Goal: Task Accomplishment & Management: Manage account settings

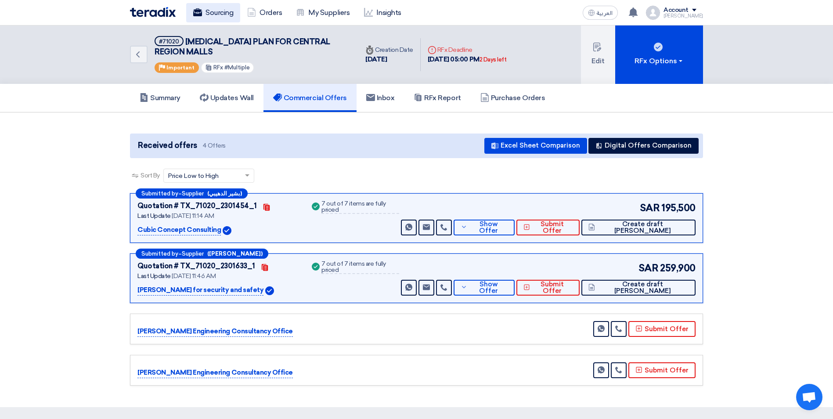
click at [208, 11] on link "Sourcing" at bounding box center [213, 12] width 54 height 19
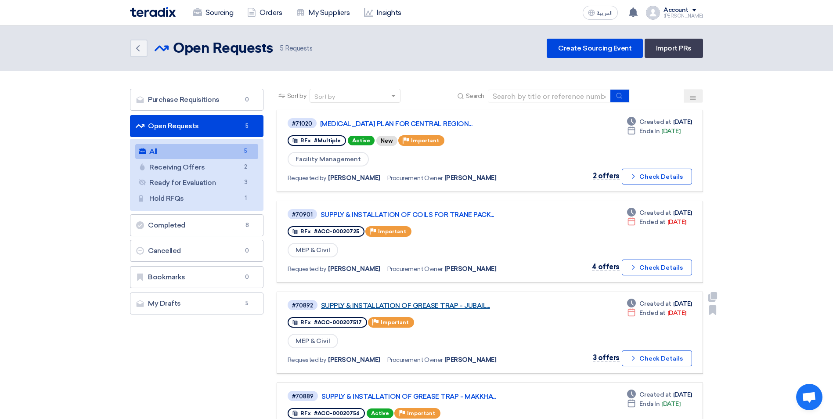
click at [455, 306] on link "SUPPLY & INSTALLATION OF GREASE TRAP - JUBAIL..." at bounding box center [431, 306] width 220 height 8
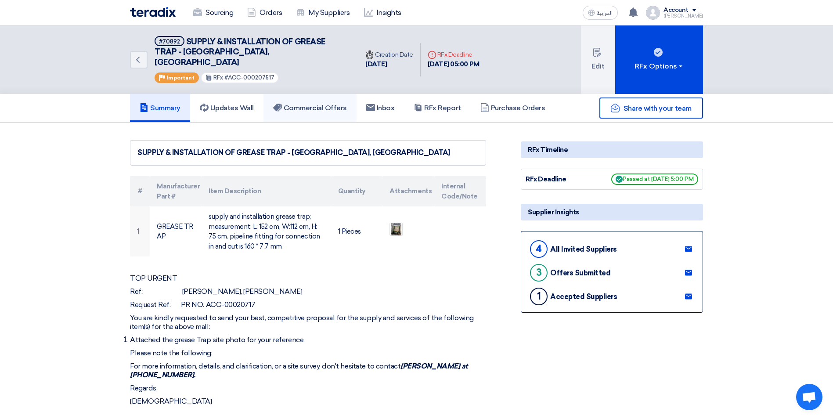
click at [314, 104] on h5 "Commercial Offers" at bounding box center [310, 108] width 74 height 9
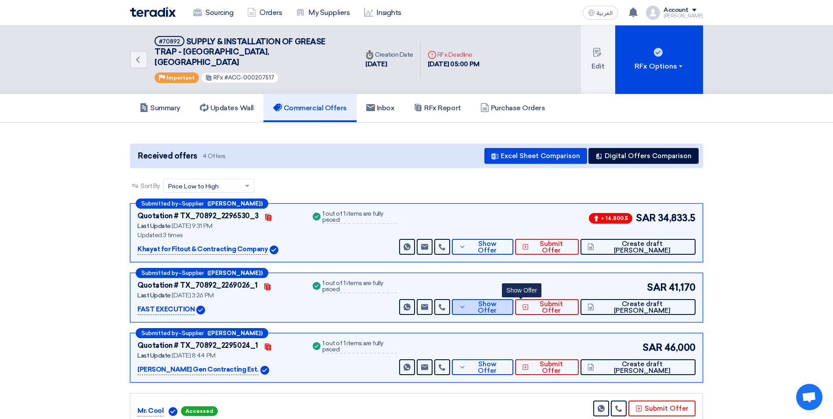
click at [511, 301] on button "Show Offer" at bounding box center [482, 307] width 61 height 16
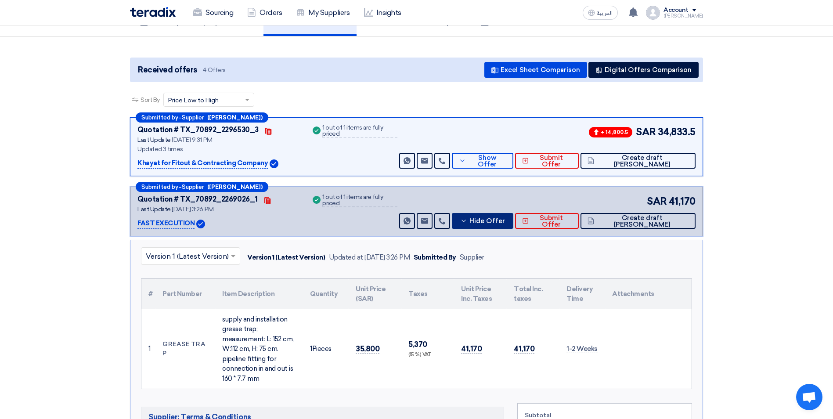
scroll to position [44, 0]
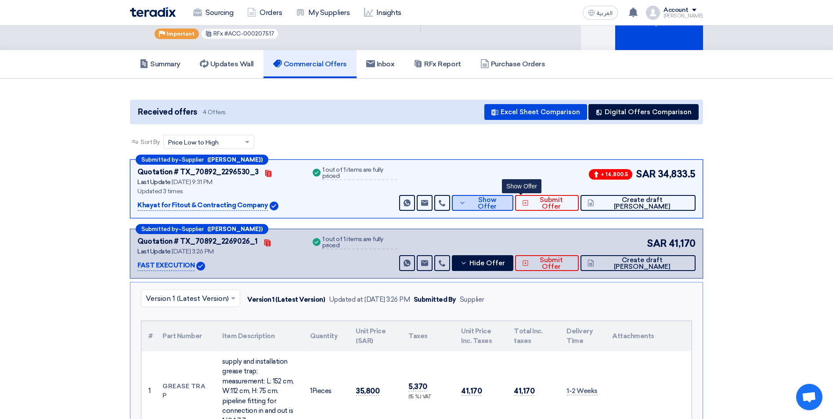
click at [506, 197] on span "Show Offer" at bounding box center [487, 203] width 38 height 13
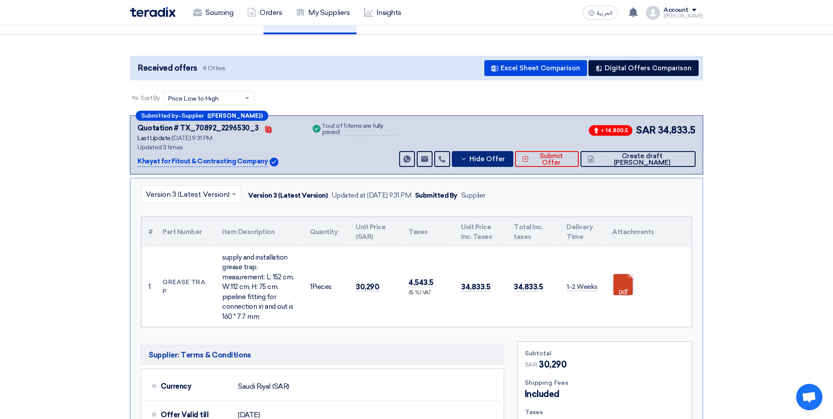
scroll to position [0, 0]
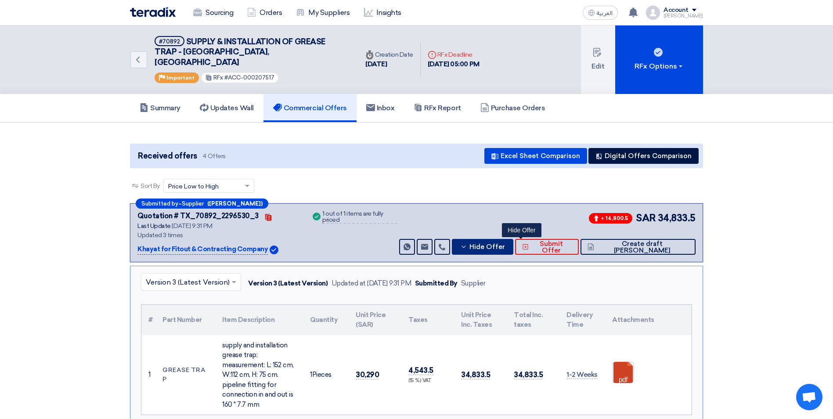
click at [467, 243] on icon at bounding box center [463, 246] width 7 height 7
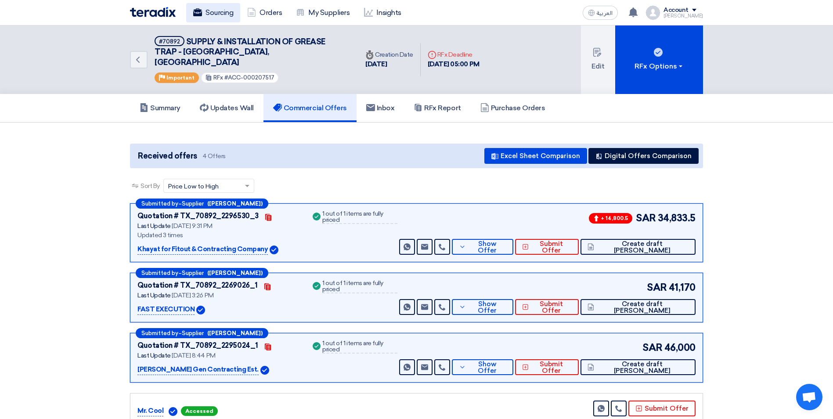
click at [222, 16] on link "Sourcing" at bounding box center [213, 12] width 54 height 19
